Goal: Information Seeking & Learning: Find contact information

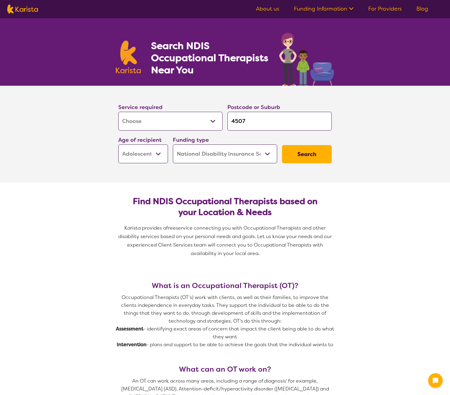
select select "[MEDICAL_DATA]"
select select "AS"
select select "NDIS"
select select "[MEDICAL_DATA]"
select select "AS"
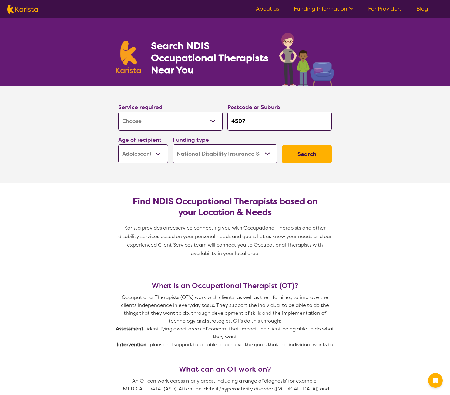
select select "NDIS"
click at [157, 156] on select "Early Childhood - 0 to 9 Child - 10 to 11 Adolescent - 12 to 17 Adult - 18 to 6…" at bounding box center [143, 154] width 50 height 19
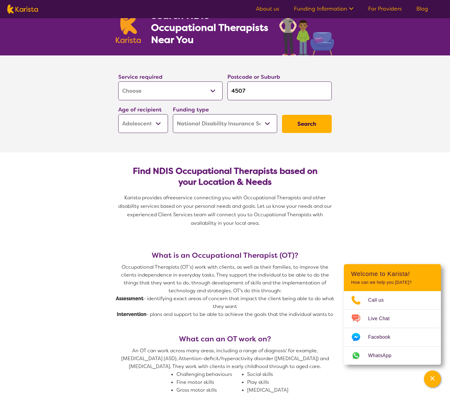
click at [299, 120] on button "Search" at bounding box center [307, 124] width 50 height 18
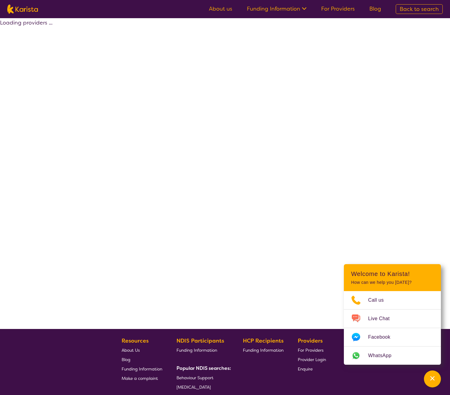
select select "by_score"
